Goal: Navigation & Orientation: Find specific page/section

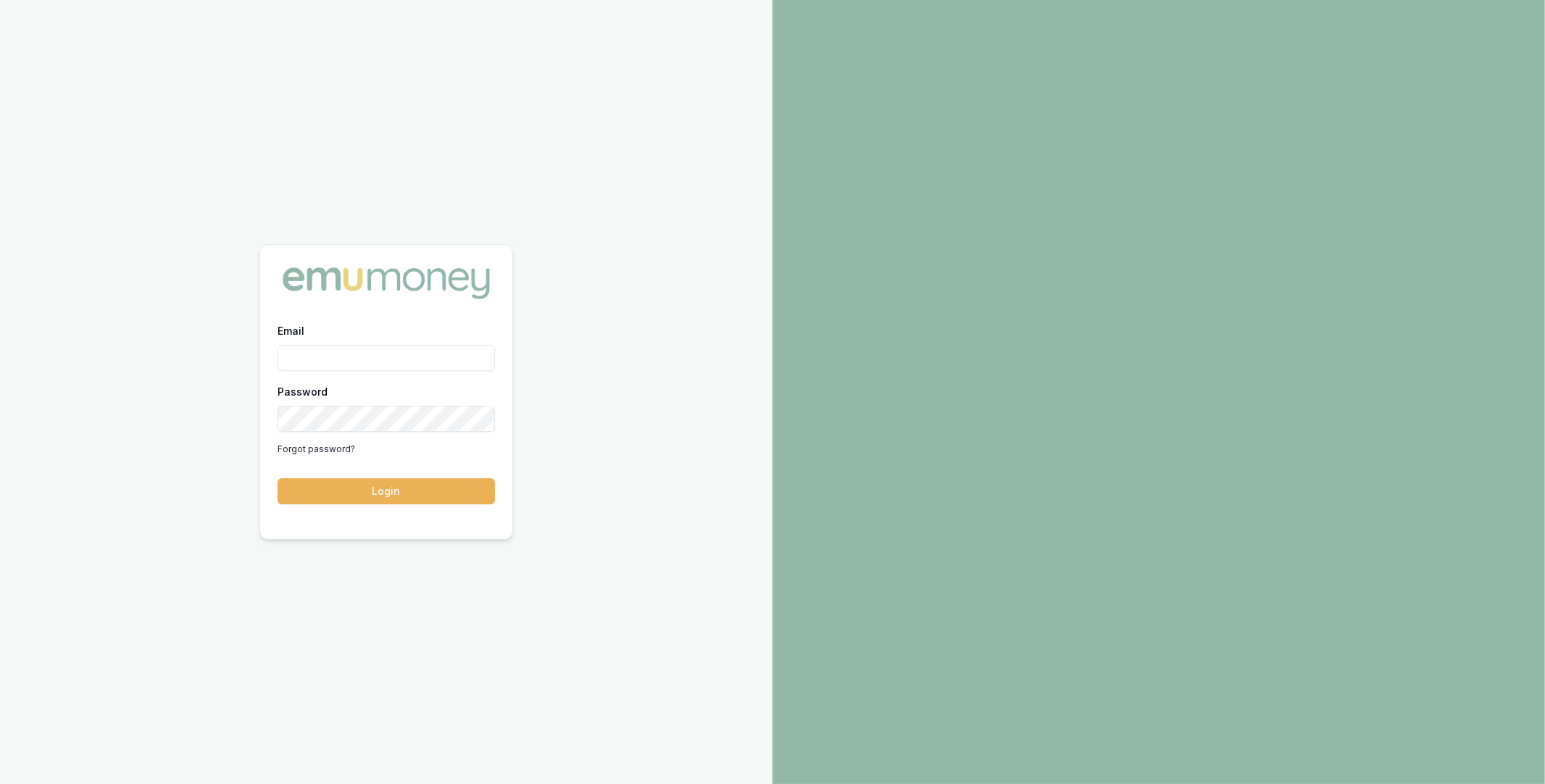
type input "m@[DOMAIN_NAME]"
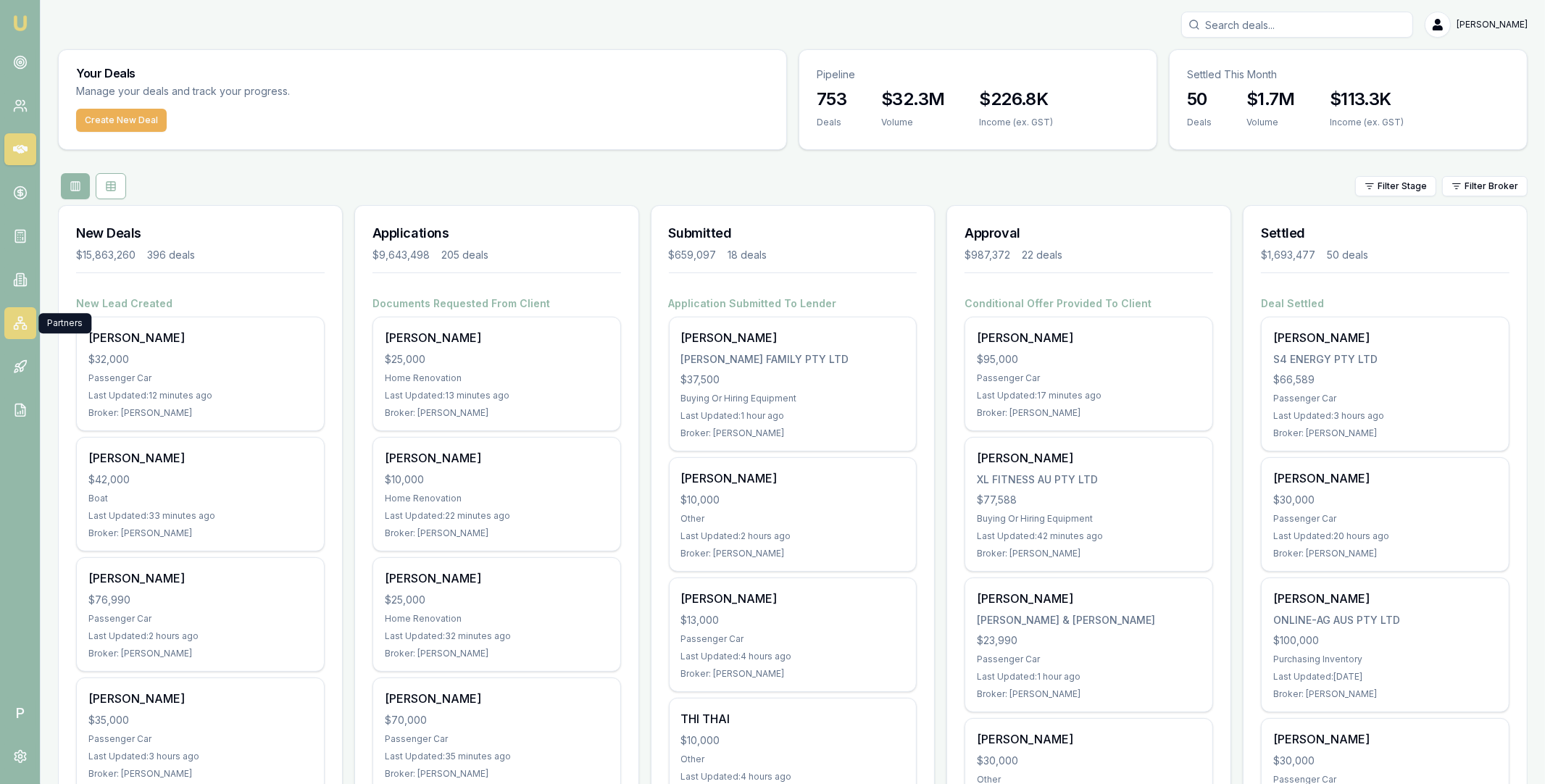
click at [20, 324] on icon at bounding box center [20, 323] width 15 height 15
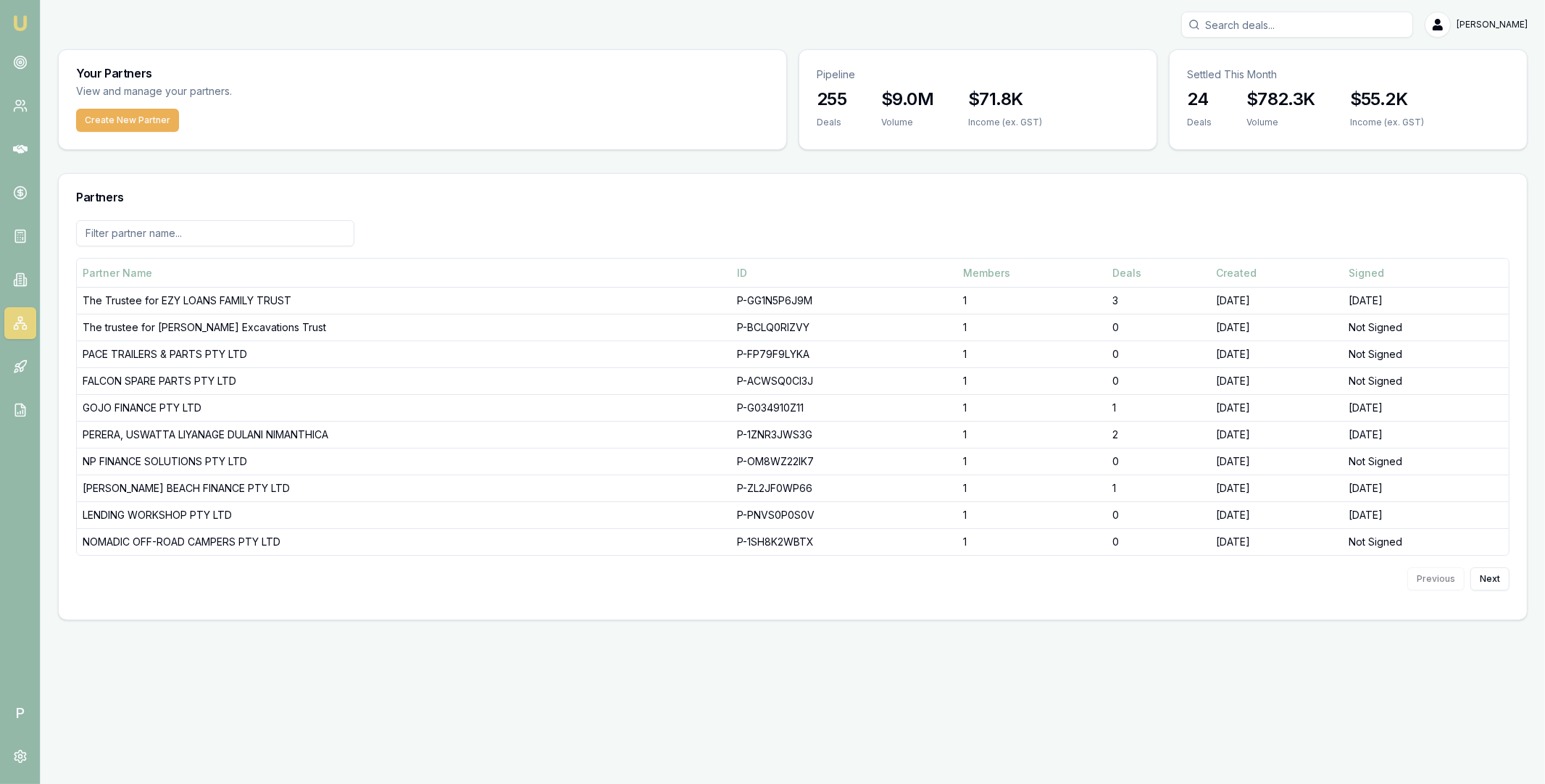
click at [36, 157] on nav "Emu Broker" at bounding box center [20, 219] width 40 height 437
click at [29, 155] on link at bounding box center [20, 149] width 32 height 32
